Goal: Task Accomplishment & Management: Use online tool/utility

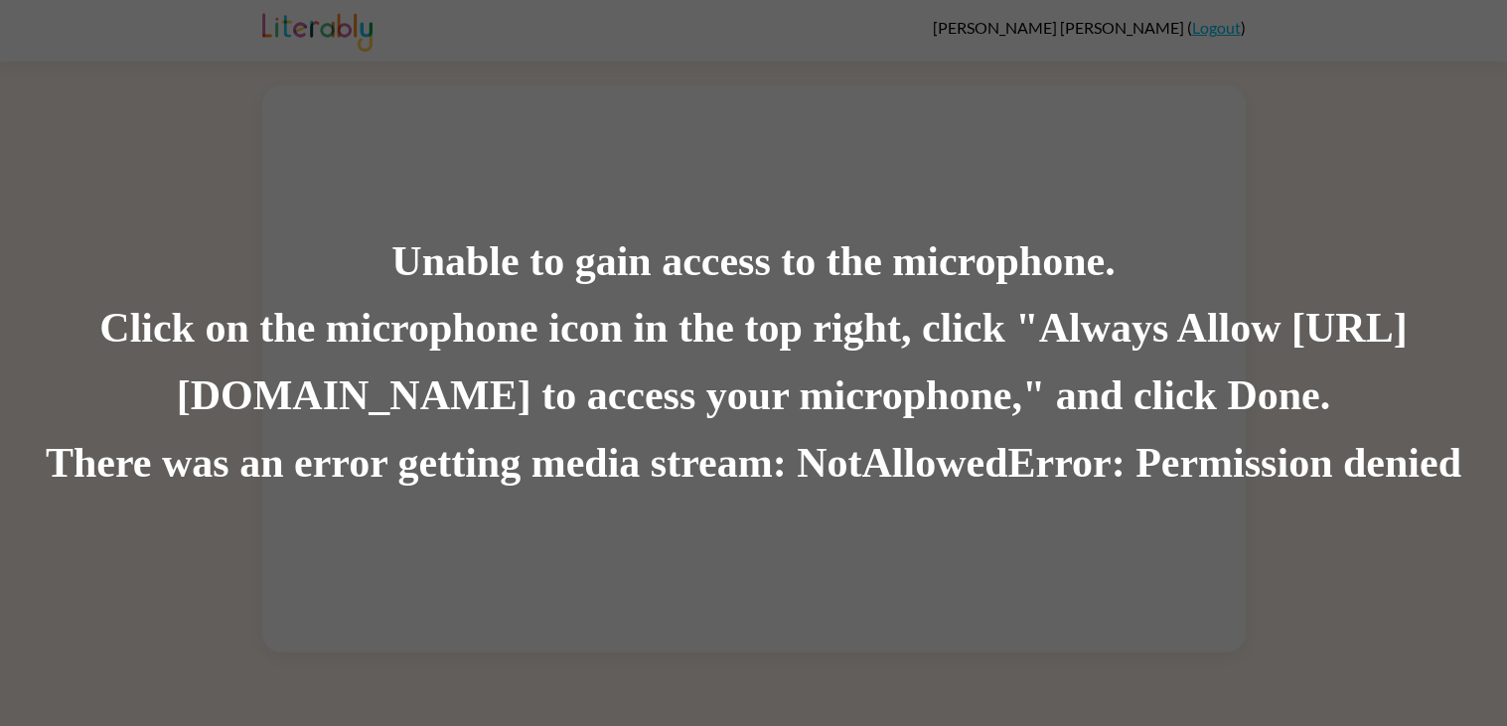
click at [490, 269] on div "Unable to gain access to the microphone." at bounding box center [753, 263] width 1507 height 68
click at [527, 413] on div "Click on the microphone icon in the top right, click "Always Allow [URL][DOMAIN…" at bounding box center [753, 363] width 1507 height 135
click at [553, 612] on div "Unable to gain access to the microphone. Click on the microphone icon in the to…" at bounding box center [753, 363] width 1507 height 726
click at [425, 522] on div "Unable to gain access to the microphone. Click on the microphone icon in the to…" at bounding box center [753, 363] width 1507 height 726
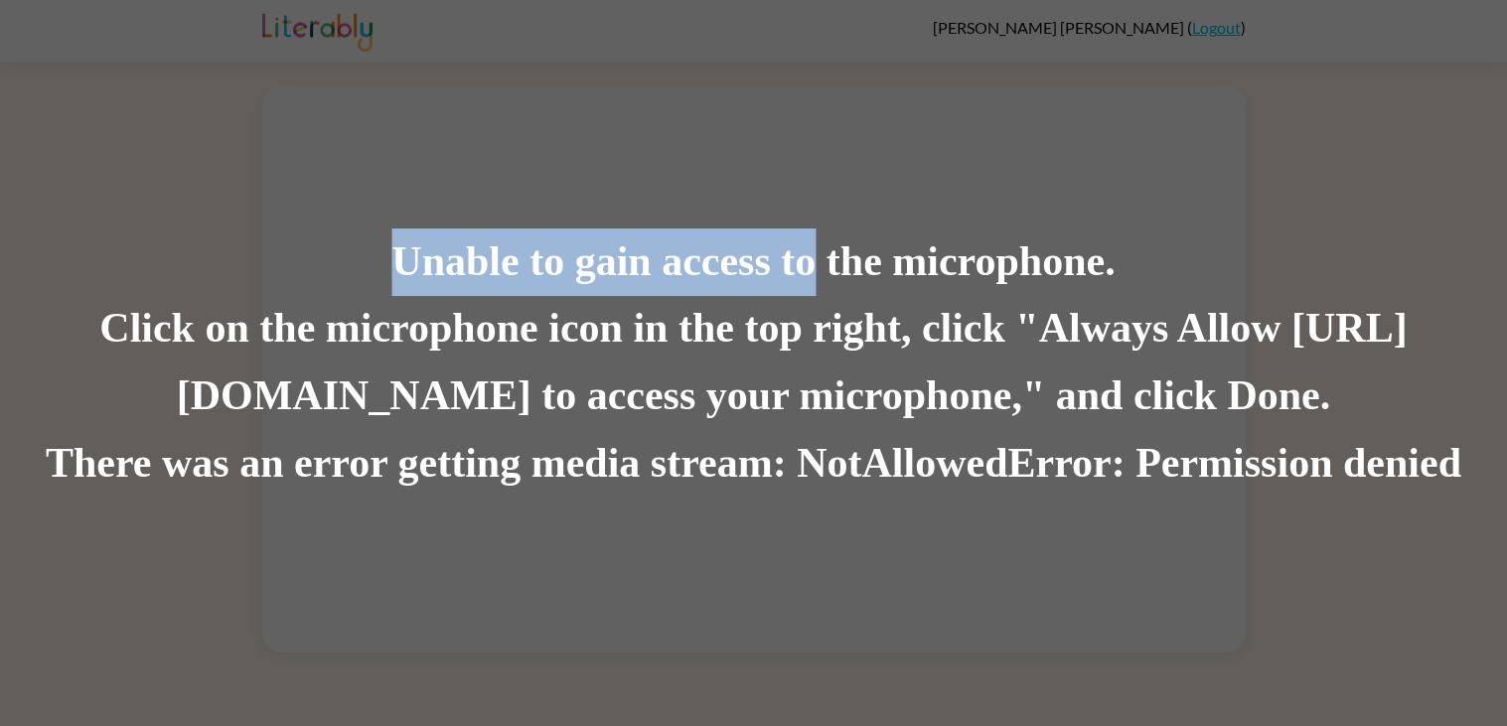
drag, startPoint x: 812, startPoint y: 284, endPoint x: 859, endPoint y: 554, distance: 274.4
click at [859, 554] on div "Unable to gain access to the microphone. Click on the microphone icon in the to…" at bounding box center [753, 363] width 1507 height 726
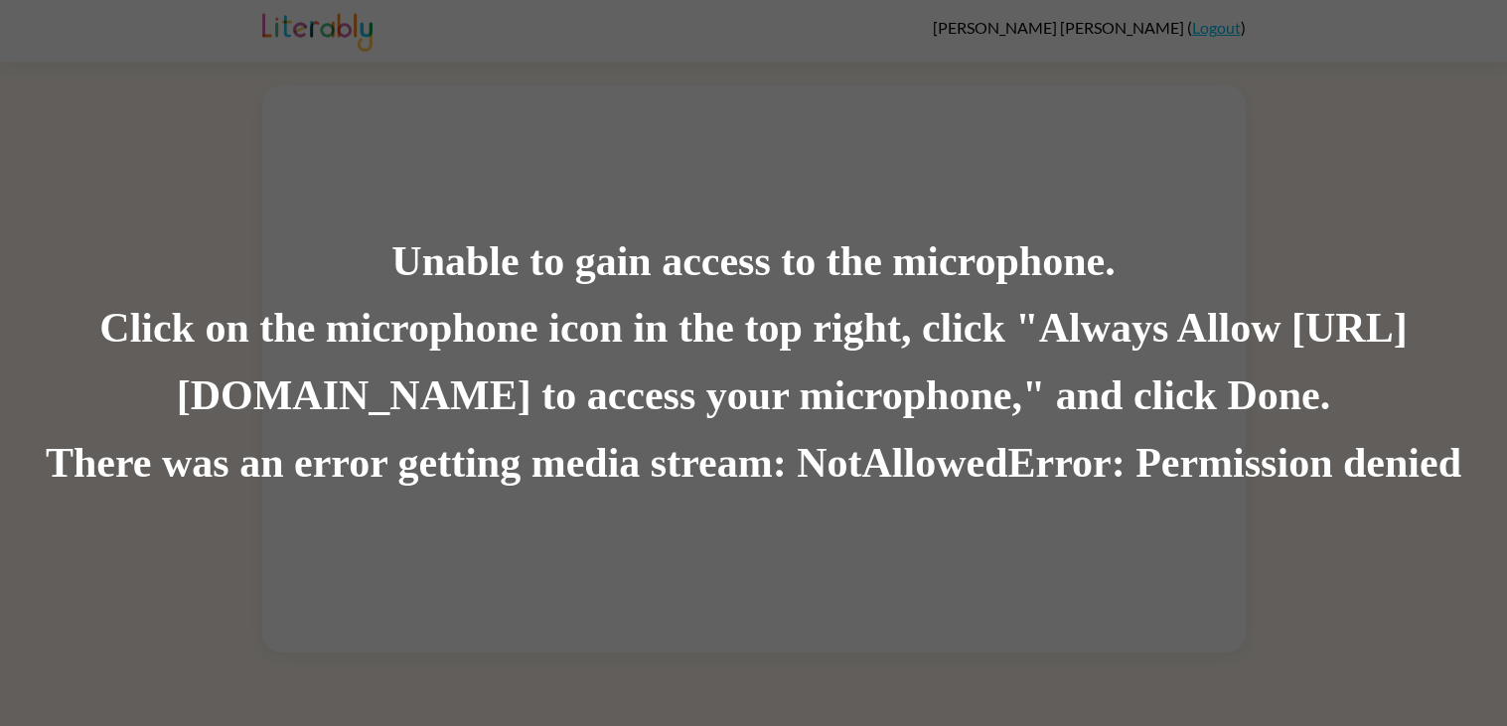
click at [755, 386] on div "Click on the microphone icon in the top right, click "Always Allow [URL][DOMAIN…" at bounding box center [753, 363] width 1507 height 135
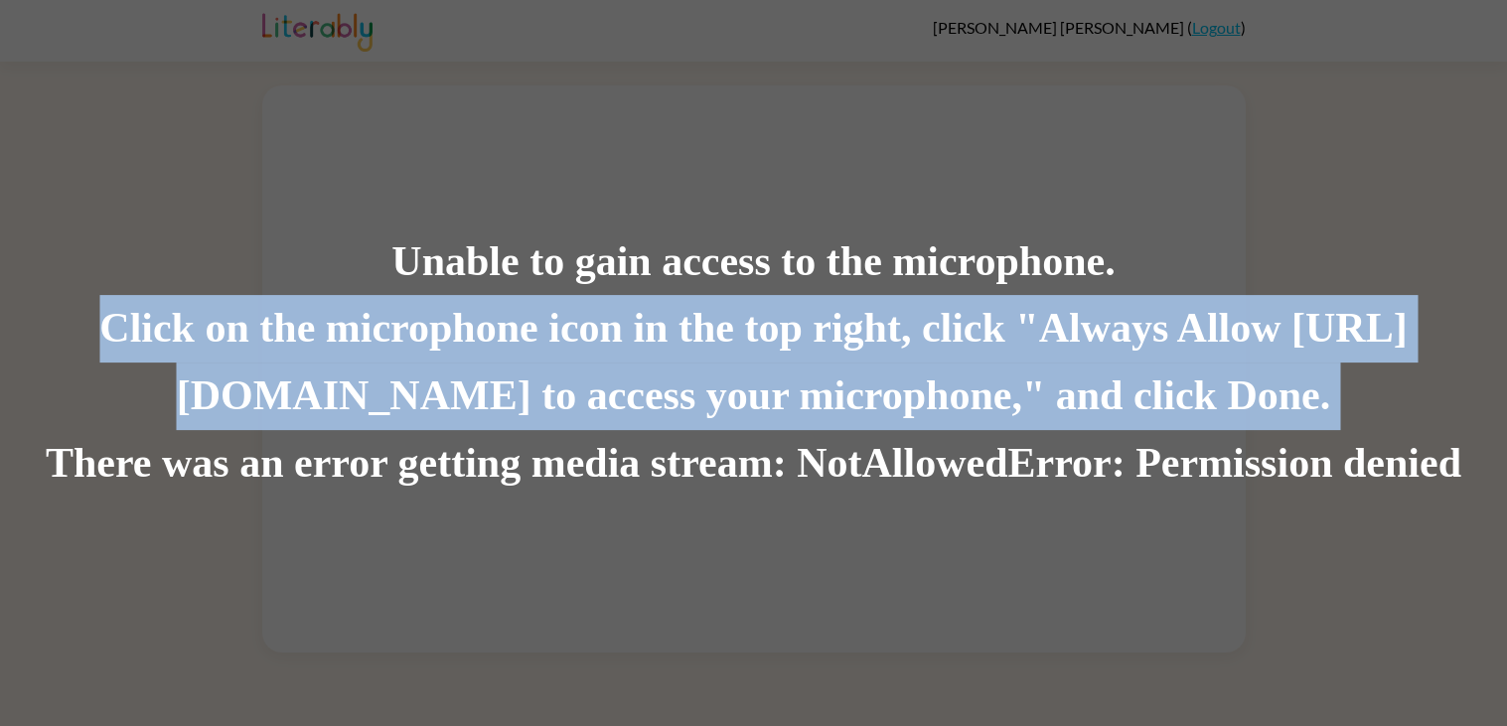
click at [755, 386] on div "Click on the microphone icon in the top right, click "Always Allow [URL][DOMAIN…" at bounding box center [753, 363] width 1507 height 135
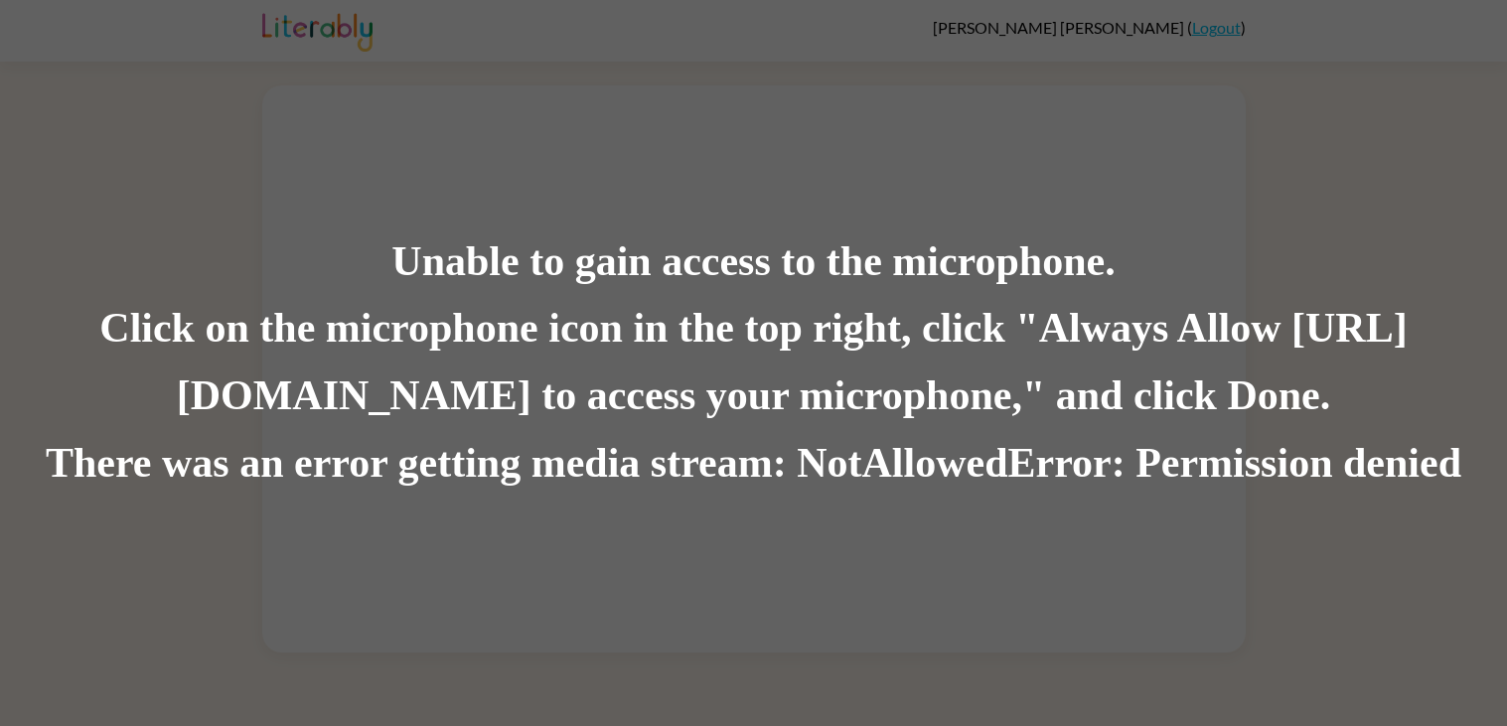
click at [721, 482] on div "There was an error getting media stream: NotAllowedError: Permission denied" at bounding box center [753, 464] width 1507 height 68
click at [722, 485] on div "There was an error getting media stream: NotAllowedError: Permission denied" at bounding box center [753, 464] width 1507 height 68
drag, startPoint x: 0, startPoint y: 0, endPoint x: 705, endPoint y: 317, distance: 773.4
click at [705, 317] on div "Click on the microphone icon in the top right, click "Always Allow [URL][DOMAIN…" at bounding box center [753, 363] width 1507 height 135
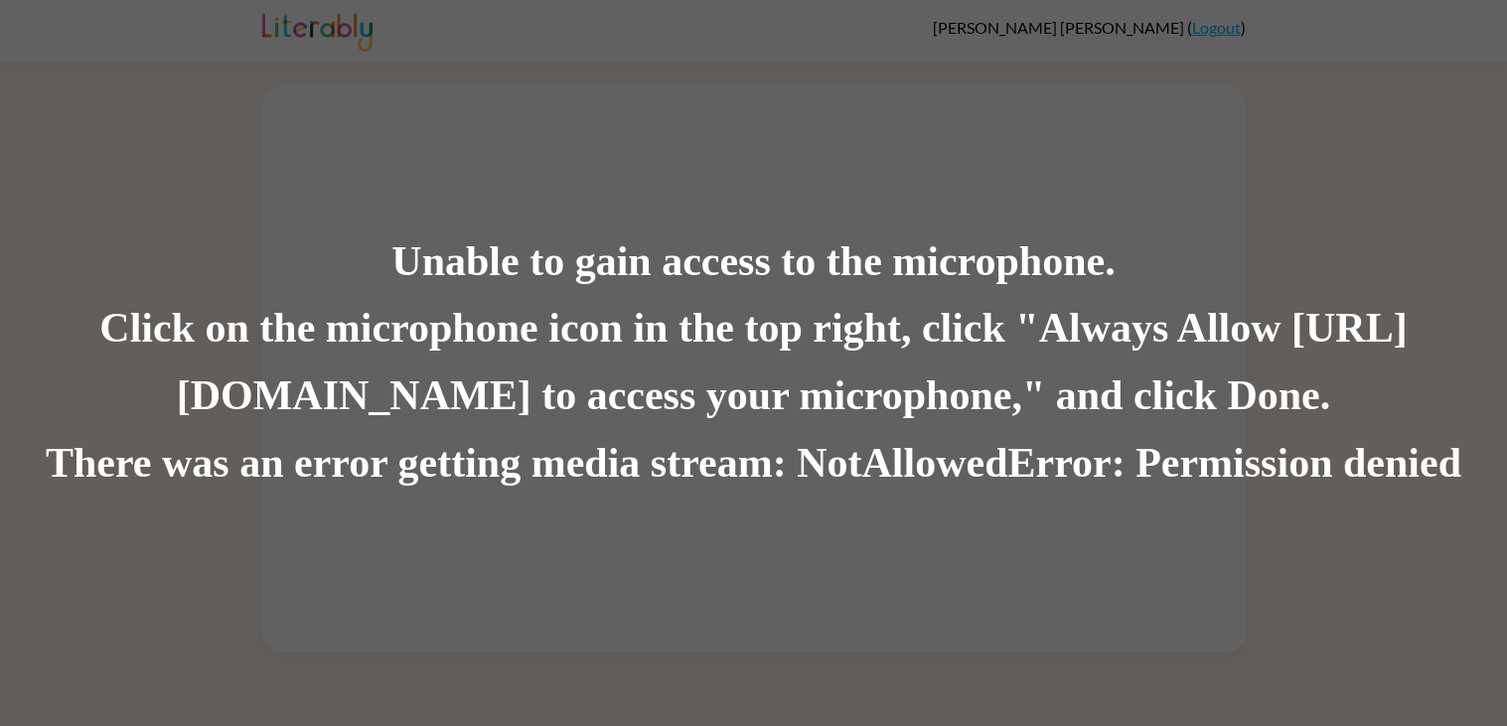
click at [811, 588] on div "Unable to gain access to the microphone. Click on the microphone icon in the to…" at bounding box center [753, 363] width 1507 height 726
click at [548, 180] on div "Unable to gain access to the microphone. Click on the microphone icon in the to…" at bounding box center [753, 363] width 1507 height 726
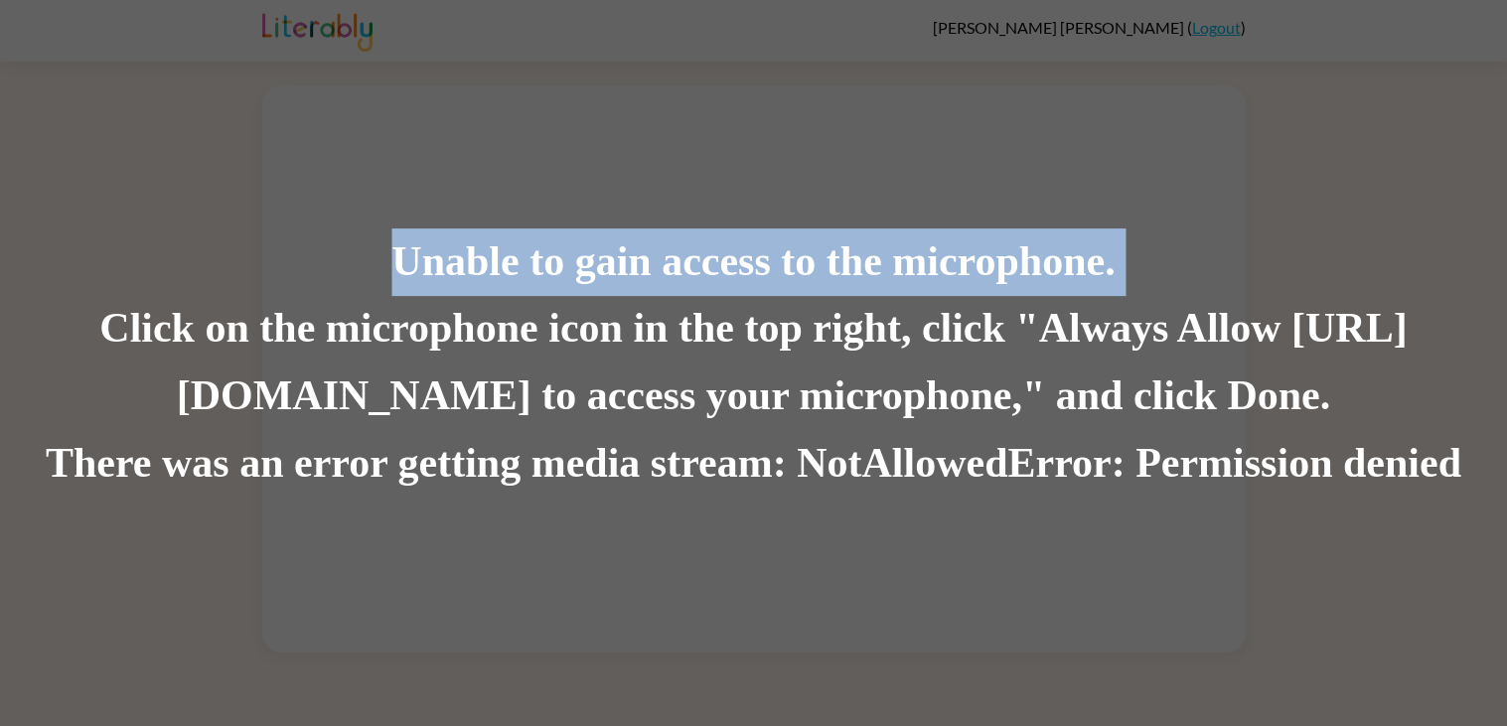
click at [548, 180] on div "Unable to gain access to the microphone. Click on the microphone icon in the to…" at bounding box center [753, 363] width 1507 height 726
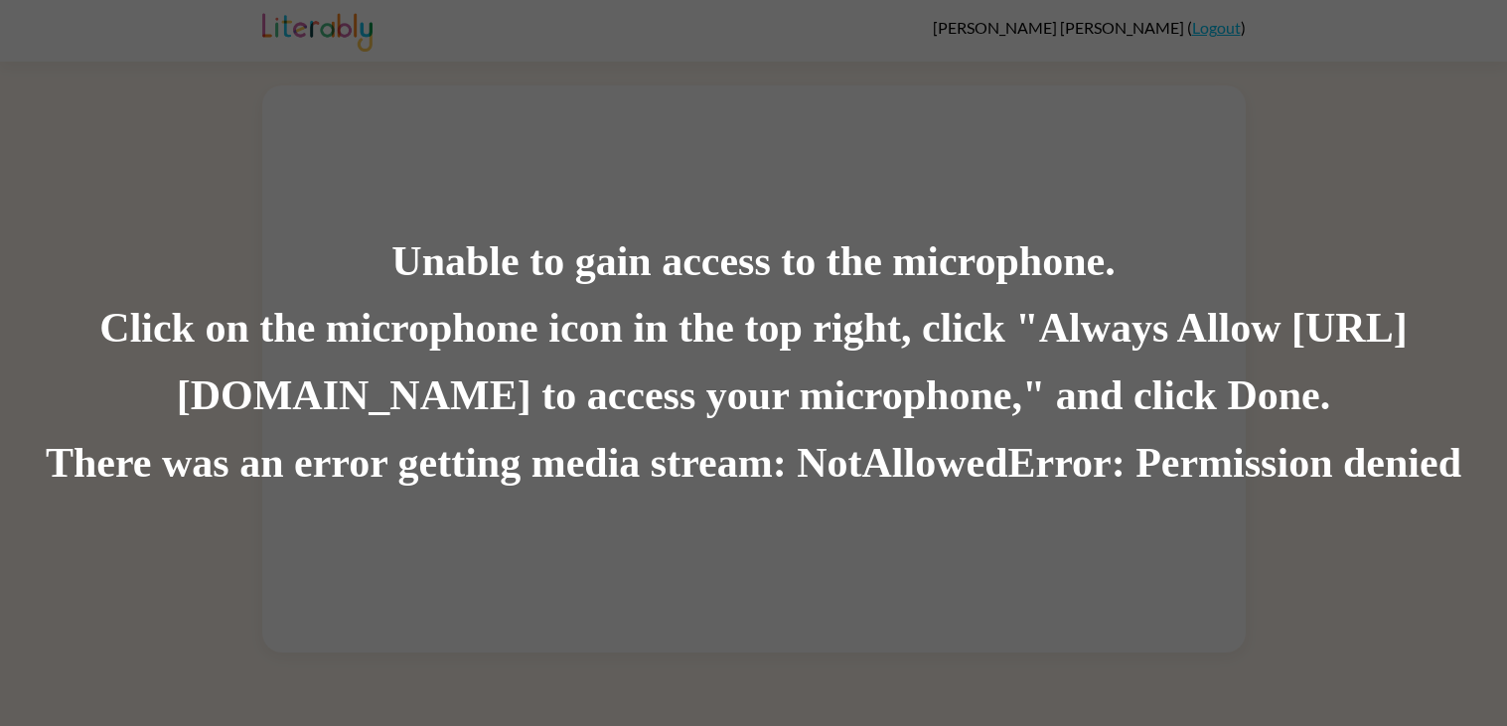
drag, startPoint x: 384, startPoint y: 271, endPoint x: 1295, endPoint y: 697, distance: 1005.9
click at [1295, 697] on div "Unable to gain access to the microphone. Click on the microphone icon in the to…" at bounding box center [753, 363] width 1507 height 726
drag, startPoint x: 384, startPoint y: 254, endPoint x: 542, endPoint y: 577, distance: 359.9
click at [542, 577] on div "Unable to gain access to the microphone. Click on the microphone icon in the to…" at bounding box center [753, 363] width 1507 height 726
drag, startPoint x: 392, startPoint y: 281, endPoint x: 856, endPoint y: 638, distance: 585.3
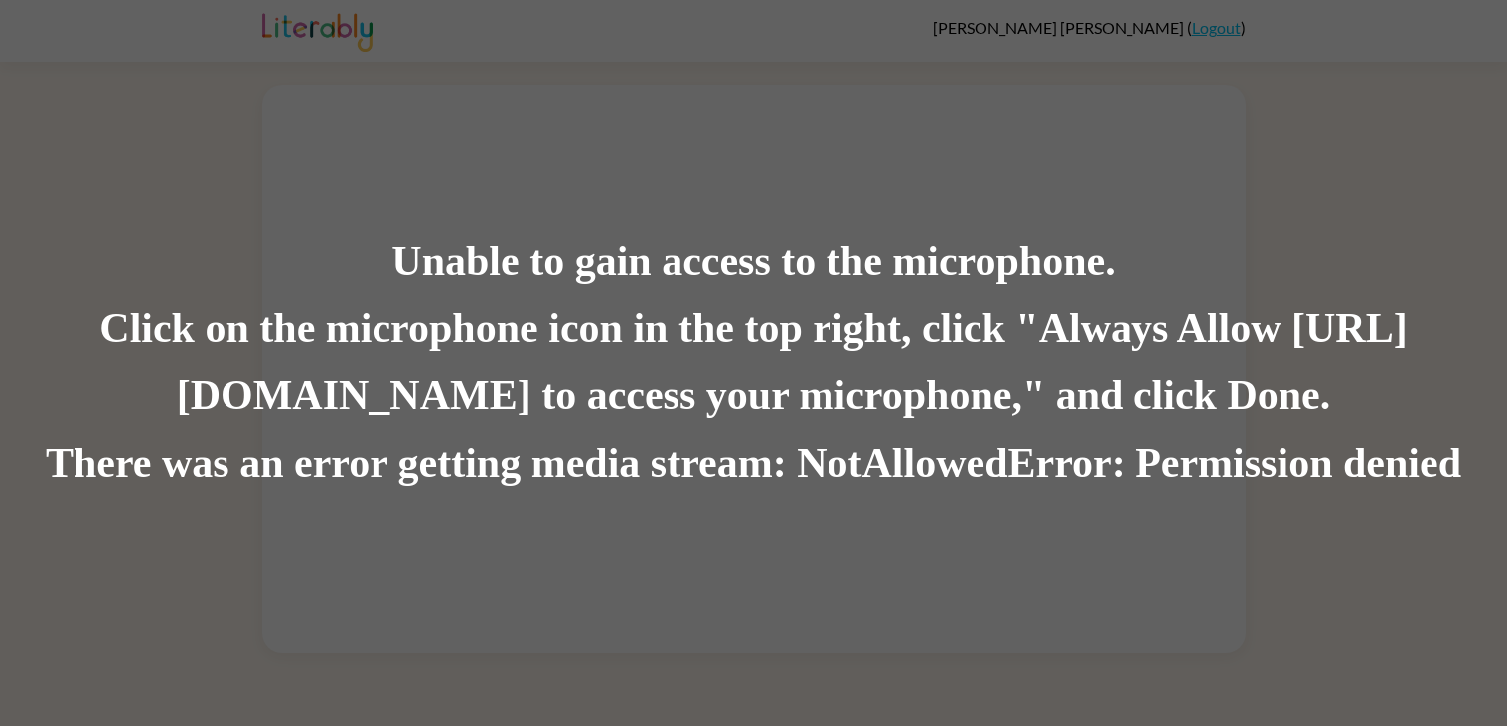
click at [856, 638] on div "Unable to gain access to the microphone. Click on the microphone icon in the to…" at bounding box center [753, 363] width 1507 height 726
drag, startPoint x: 706, startPoint y: 151, endPoint x: 801, endPoint y: 549, distance: 409.5
click at [801, 549] on div "Unable to gain access to the microphone. Click on the microphone icon in the to…" at bounding box center [753, 363] width 1507 height 726
drag, startPoint x: 732, startPoint y: 145, endPoint x: 872, endPoint y: 578, distance: 455.3
click at [872, 578] on div "Unable to gain access to the microphone. Click on the microphone icon in the to…" at bounding box center [753, 363] width 1507 height 726
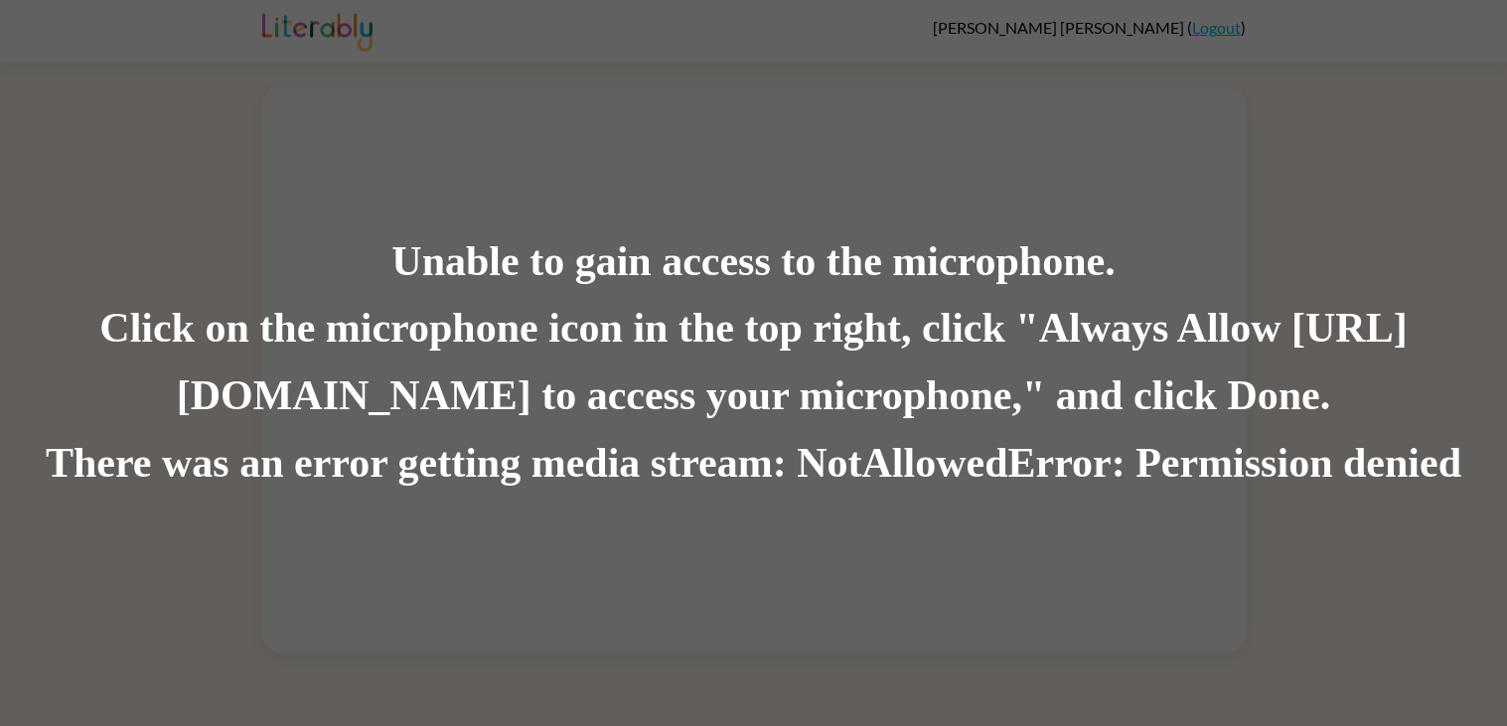
click at [195, 174] on div "Unable to gain access to the microphone. Click on the microphone icon in the to…" at bounding box center [753, 363] width 1507 height 726
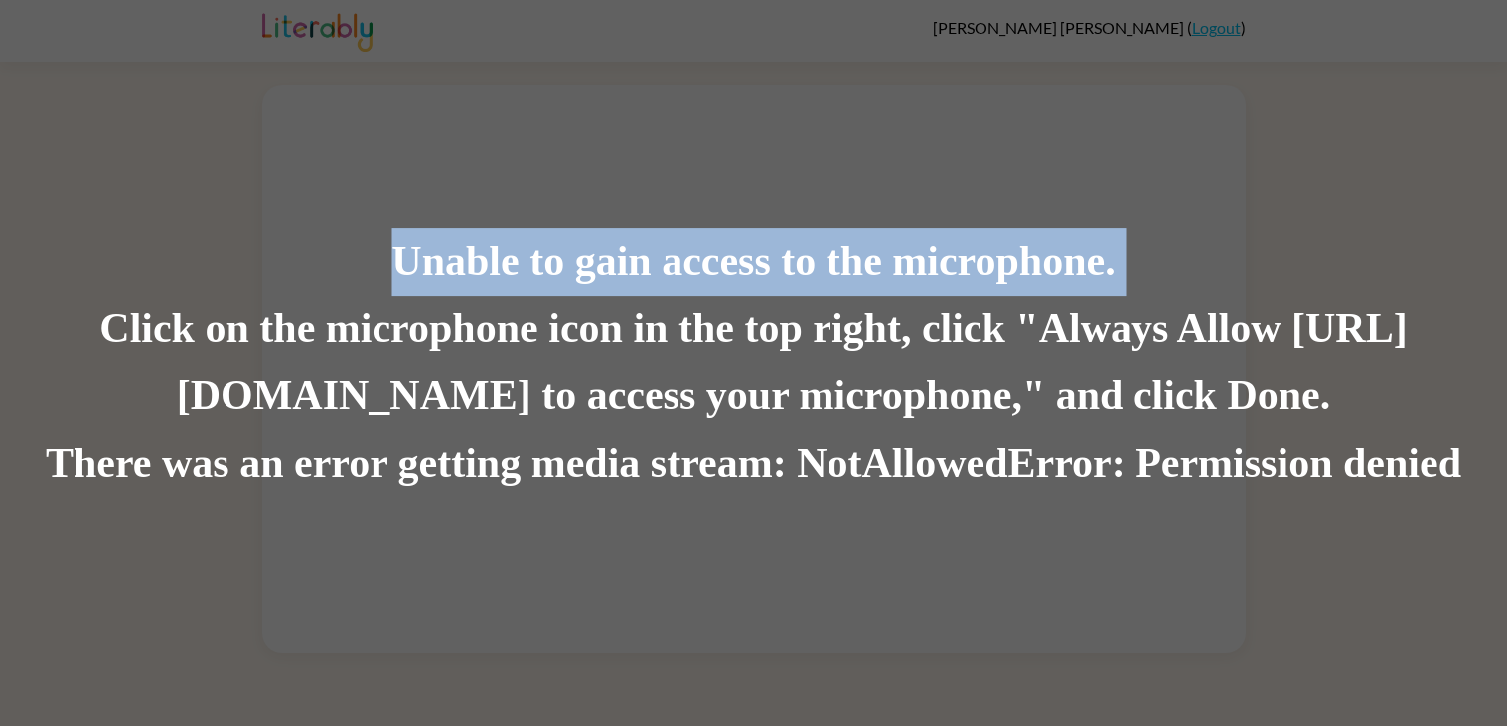
click at [195, 174] on div "Unable to gain access to the microphone. Click on the microphone icon in the to…" at bounding box center [753, 363] width 1507 height 726
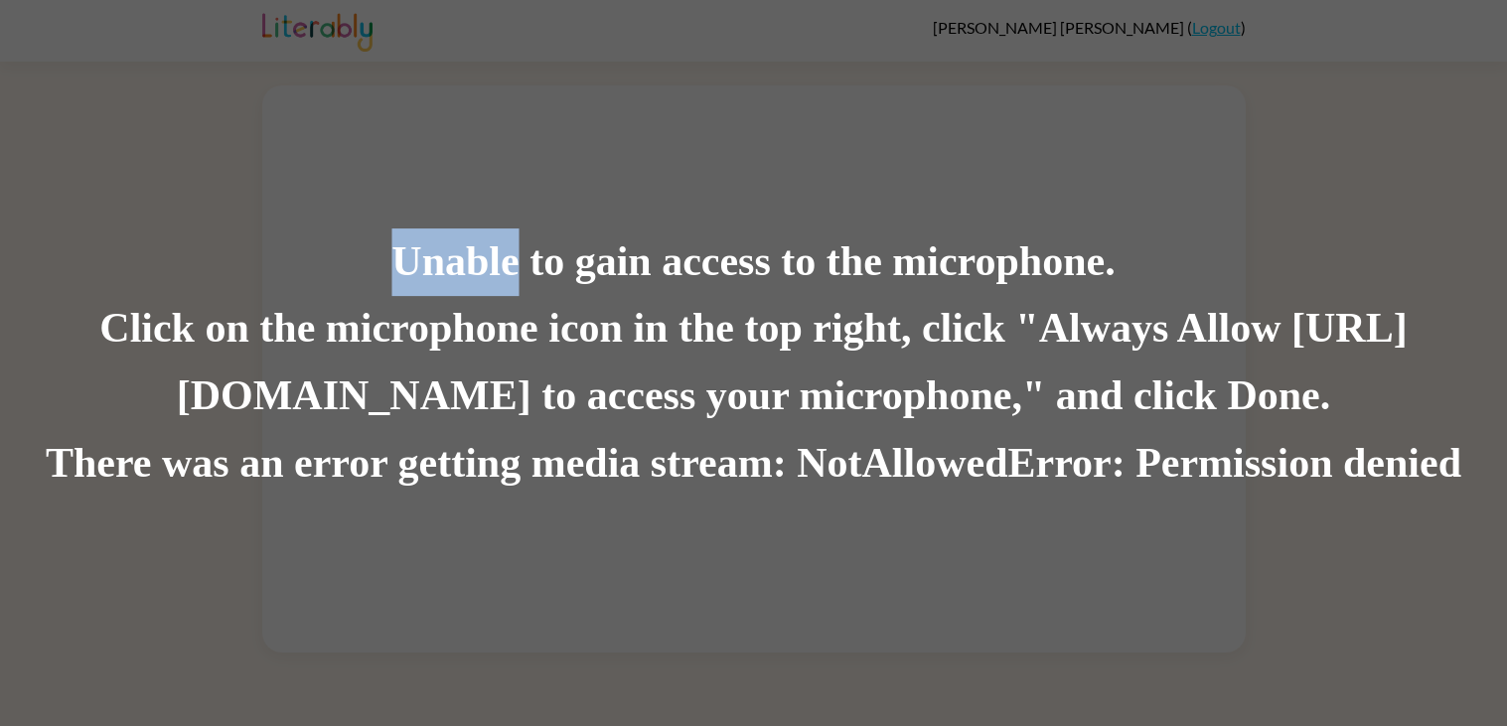
click at [195, 174] on div "Unable to gain access to the microphone. Click on the microphone icon in the to…" at bounding box center [753, 363] width 1507 height 726
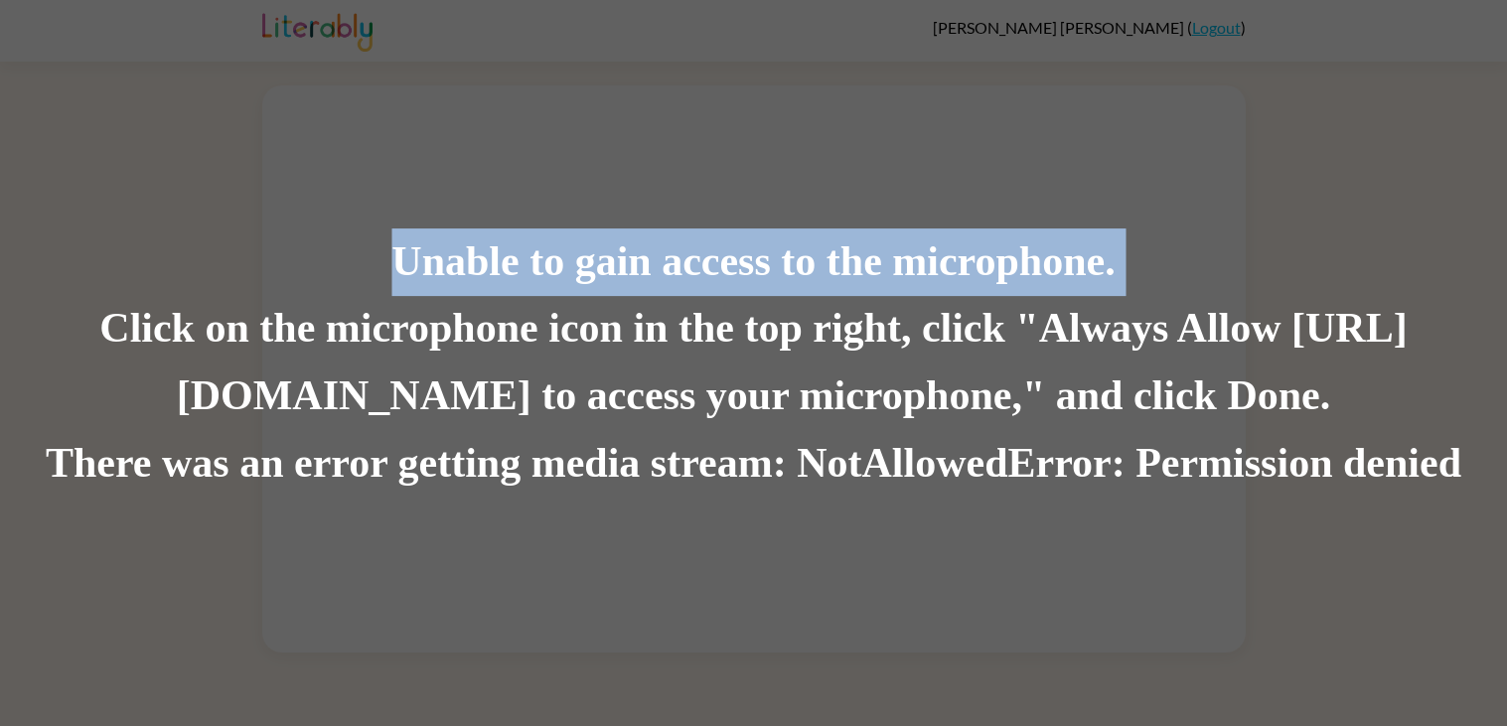
click at [195, 174] on div "Unable to gain access to the microphone. Click on the microphone icon in the to…" at bounding box center [753, 363] width 1507 height 726
